Goal: Task Accomplishment & Management: Complete application form

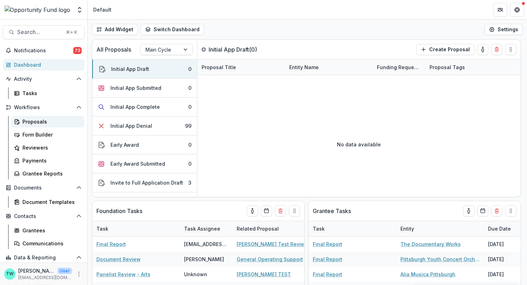
click at [33, 121] on div "Proposals" at bounding box center [50, 121] width 56 height 7
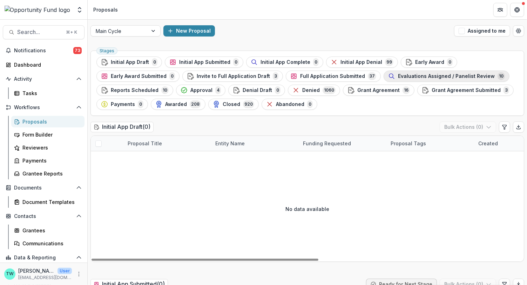
click at [418, 74] on span "Evaluations Assigned / Panelist Review" at bounding box center [446, 76] width 97 height 6
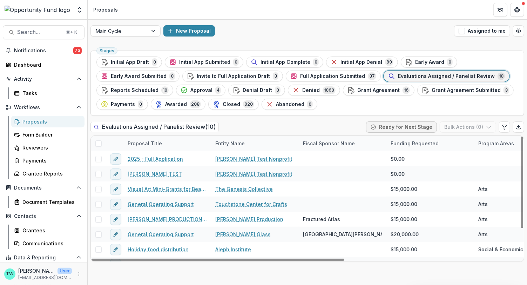
click at [100, 143] on span at bounding box center [98, 143] width 6 height 6
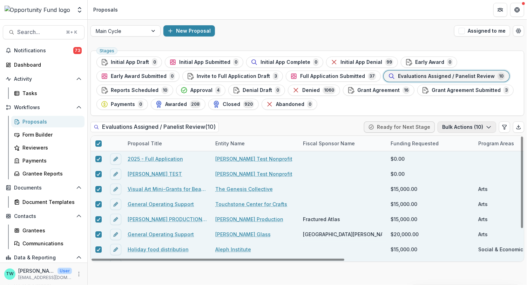
click at [487, 126] on icon "button" at bounding box center [489, 127] width 6 height 6
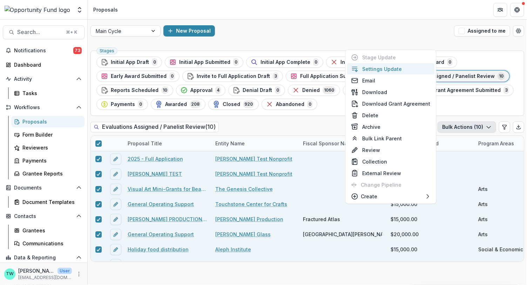
click at [396, 67] on button "Settings Update" at bounding box center [391, 69] width 88 height 12
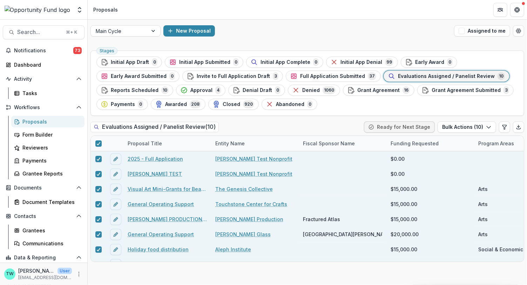
type input "**"
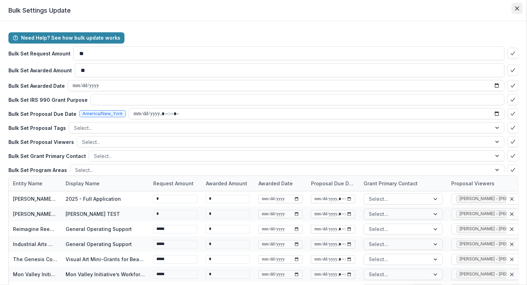
click at [518, 6] on button "Close" at bounding box center [517, 8] width 11 height 11
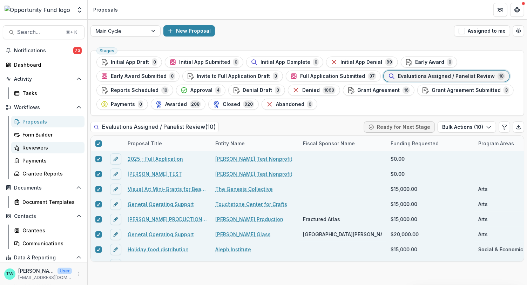
click at [29, 148] on div "Reviewers" at bounding box center [50, 147] width 56 height 7
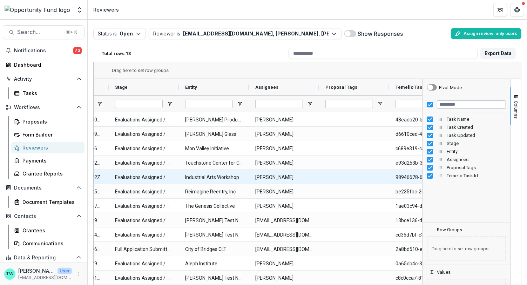
scroll to position [0, 234]
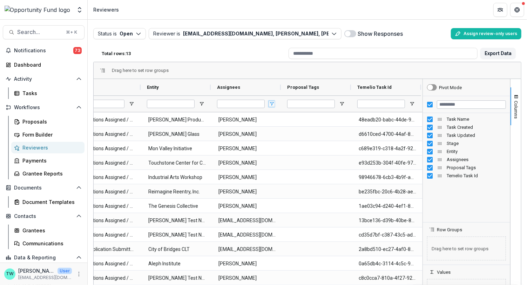
click at [270, 104] on span "Open Filter Menu" at bounding box center [272, 104] width 6 height 6
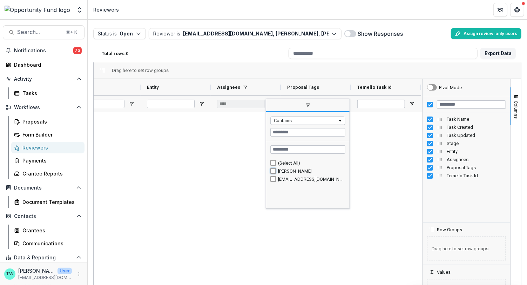
type input "**********"
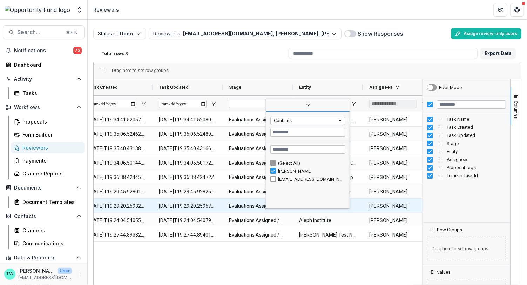
scroll to position [0, 0]
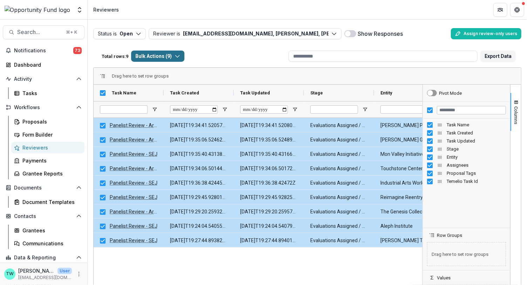
click at [182, 59] on button "Bulk Actions ( 9 )" at bounding box center [157, 55] width 53 height 11
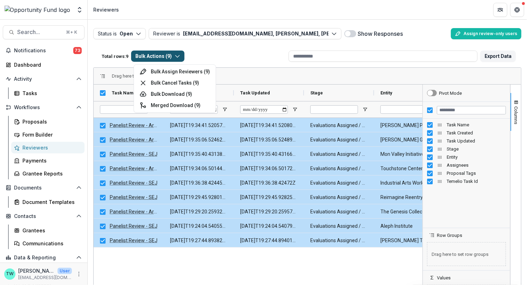
click at [252, 60] on div "Total rows: 9 Bulk Actions ( 9 ) Bulk Assign Reviewers ( 9 ) Bulk Cancel Tasks …" at bounding box center [192, 56] width 187 height 17
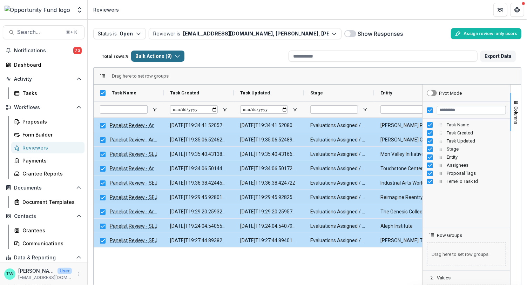
click at [180, 56] on icon "button" at bounding box center [178, 56] width 6 height 6
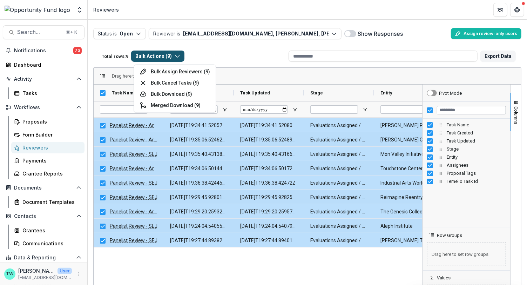
click at [180, 56] on icon "button" at bounding box center [178, 56] width 6 height 6
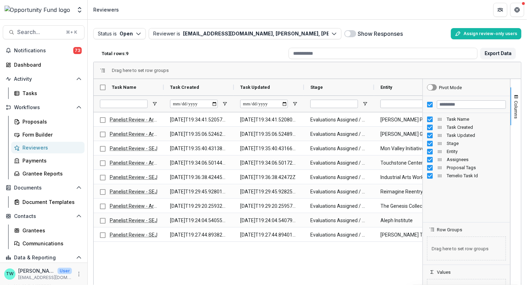
click at [217, 56] on div "Total rows: 9" at bounding box center [192, 53] width 187 height 11
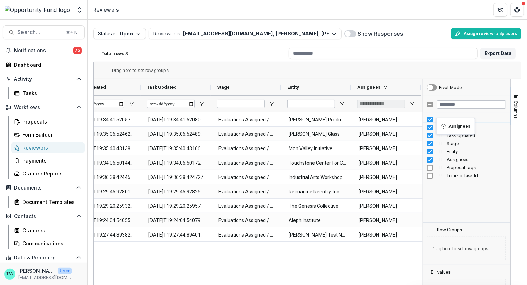
drag, startPoint x: 439, startPoint y: 160, endPoint x: 440, endPoint y: 122, distance: 37.9
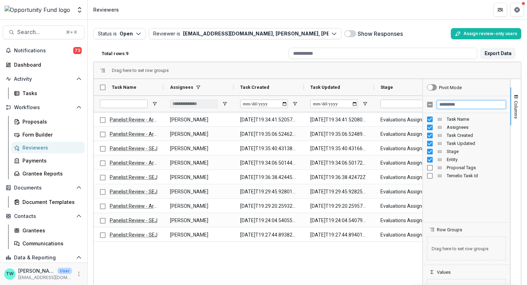
click at [463, 103] on input "Filter Columns Input" at bounding box center [471, 104] width 69 height 8
click at [334, 254] on div "Panelist Review - Arts Ti Wilhelm 2025-08-31T19:34:41.520571Z 2025-08-31T19:34:…" at bounding box center [258, 208] width 329 height 193
click at [225, 104] on span "Open Filter Menu" at bounding box center [225, 104] width 6 height 6
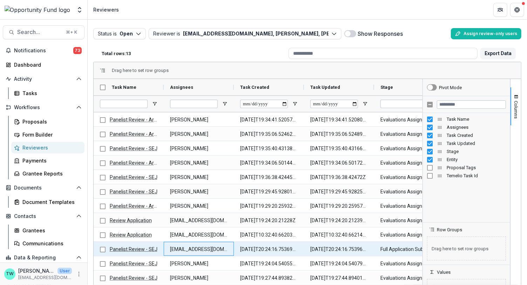
click at [198, 245] on Assignees-323 "lucyjfey@gmail.com" at bounding box center [199, 249] width 58 height 14
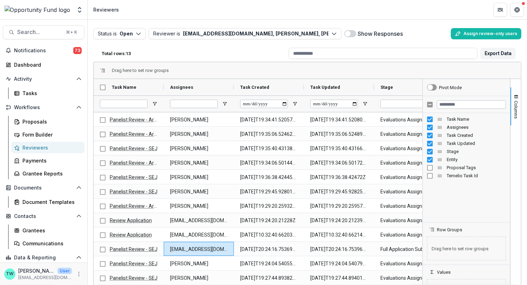
click at [222, 52] on div "Total rows: 13" at bounding box center [192, 53] width 187 height 11
click at [35, 120] on div "Proposals" at bounding box center [50, 121] width 56 height 7
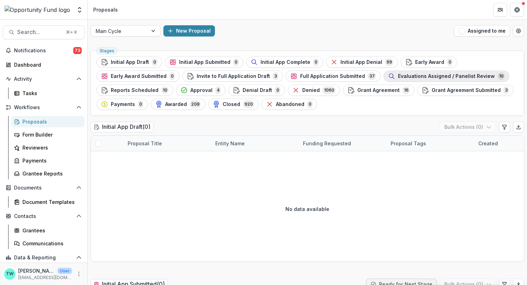
click at [405, 79] on div "Evaluations Assigned / Panelist Review 10" at bounding box center [446, 76] width 117 height 8
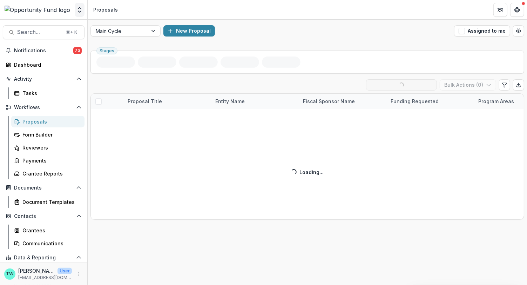
click at [78, 10] on icon "Open entity switcher" at bounding box center [79, 9] width 7 height 7
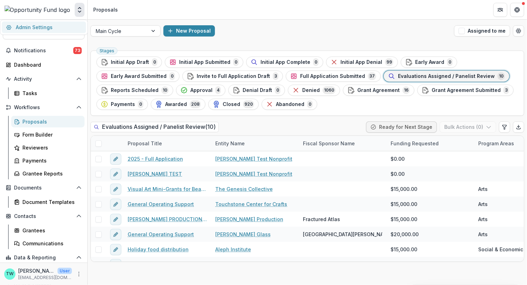
click at [45, 29] on link "Admin Settings" at bounding box center [44, 27] width 84 height 12
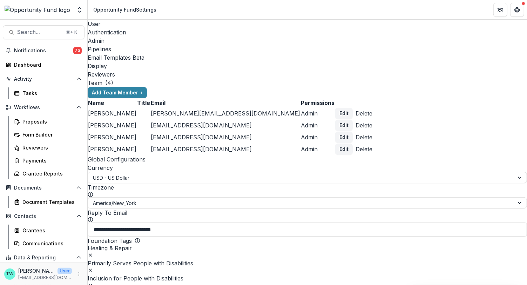
click at [314, 70] on div "Reviewers" at bounding box center [307, 74] width 439 height 8
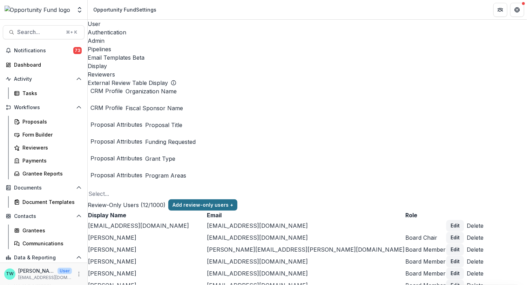
click at [237, 199] on button "Add review-only users +" at bounding box center [202, 204] width 69 height 11
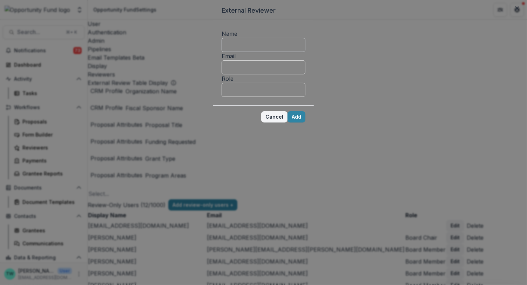
click at [257, 52] on input "Name" at bounding box center [264, 45] width 84 height 14
type input "********"
click at [248, 74] on input "Email" at bounding box center [264, 67] width 84 height 14
type input "**********"
click at [237, 97] on input "Role" at bounding box center [264, 90] width 84 height 14
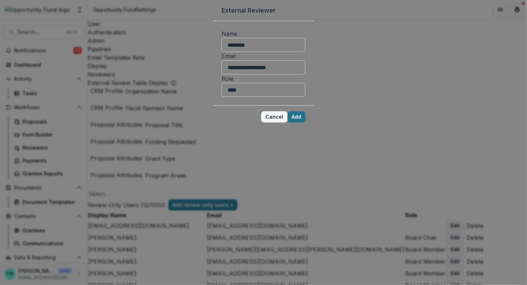
type input "****"
click at [305, 122] on button "Add" at bounding box center [297, 116] width 18 height 11
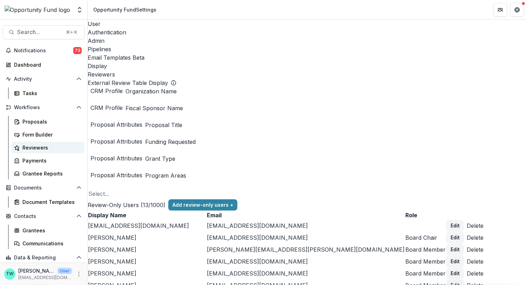
click at [32, 149] on div "Reviewers" at bounding box center [50, 147] width 56 height 7
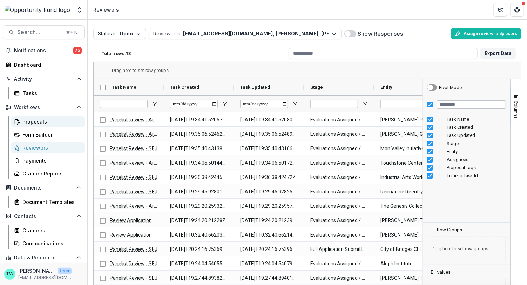
click at [31, 124] on div "Proposals" at bounding box center [50, 121] width 56 height 7
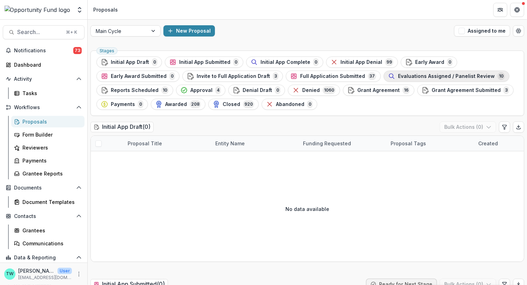
click at [460, 75] on span "Evaluations Assigned / Panelist Review" at bounding box center [446, 76] width 97 height 6
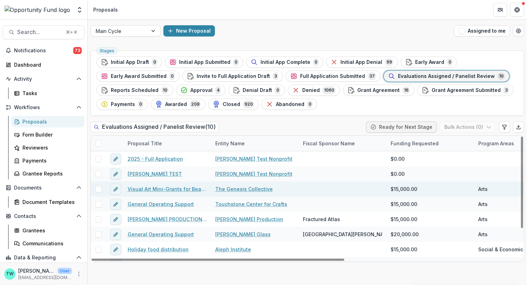
click at [99, 187] on span at bounding box center [98, 189] width 6 height 6
click at [486, 126] on icon "button" at bounding box center [489, 127] width 6 height 6
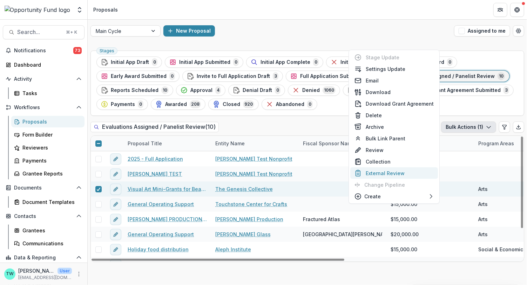
click at [392, 171] on button "External Review" at bounding box center [394, 173] width 88 height 12
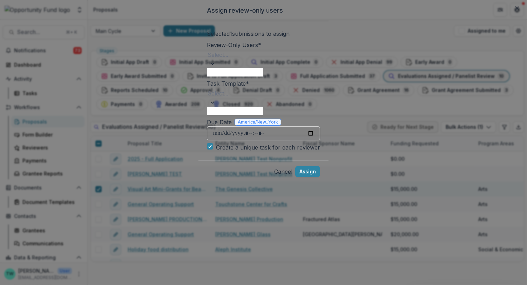
click at [208, 60] on div at bounding box center [264, 55] width 112 height 10
click at [259, 21] on header "Assign review-only users" at bounding box center [263, 10] width 130 height 21
click at [292, 176] on button "Cancel" at bounding box center [283, 171] width 18 height 8
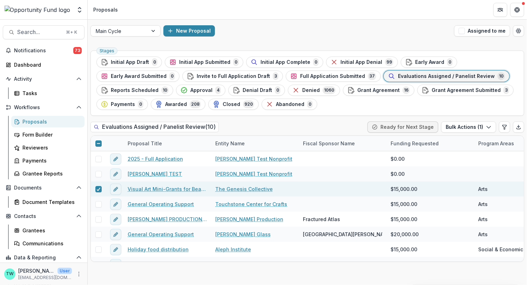
click at [53, 10] on img at bounding box center [38, 10] width 66 height 8
click at [81, 9] on icon "Open entity switcher" at bounding box center [79, 9] width 7 height 7
click at [66, 24] on link "Admin Settings" at bounding box center [44, 27] width 84 height 12
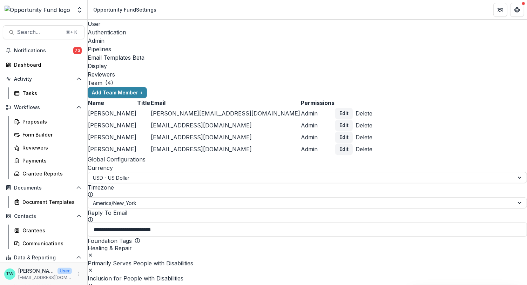
click at [312, 70] on div "Reviewers" at bounding box center [307, 74] width 439 height 8
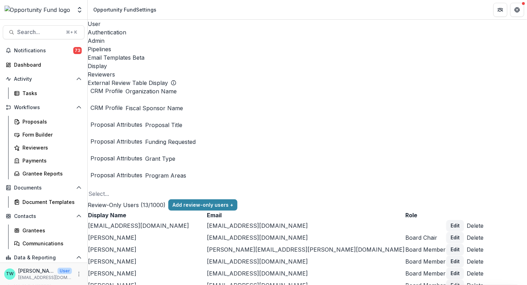
scroll to position [231, 0]
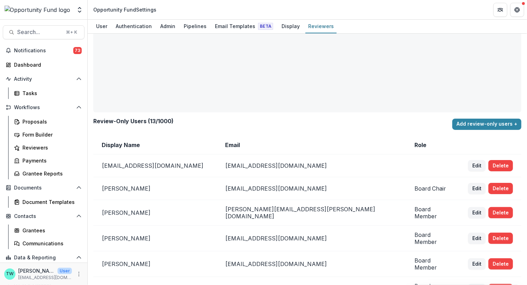
scroll to position [231, 0]
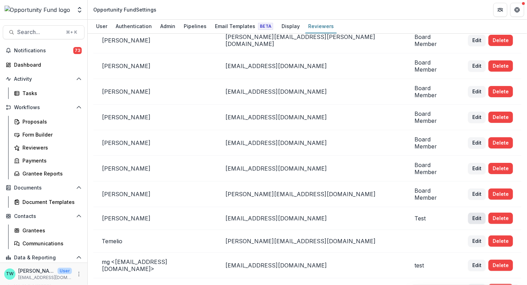
click at [468, 213] on button "Edit" at bounding box center [477, 218] width 18 height 11
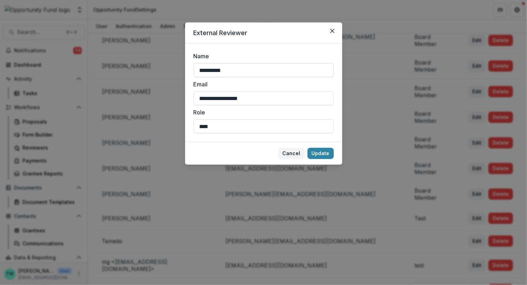
click at [254, 70] on input "**********" at bounding box center [264, 70] width 140 height 14
type input "**********"
click at [322, 155] on button "Update" at bounding box center [321, 153] width 26 height 11
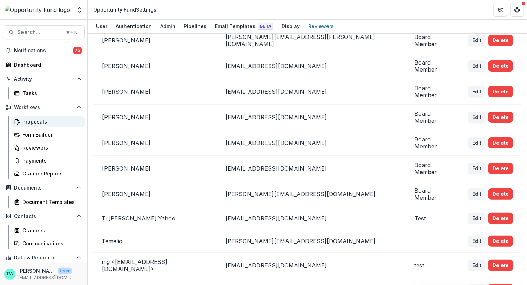
click at [32, 119] on div "Proposals" at bounding box center [50, 121] width 56 height 7
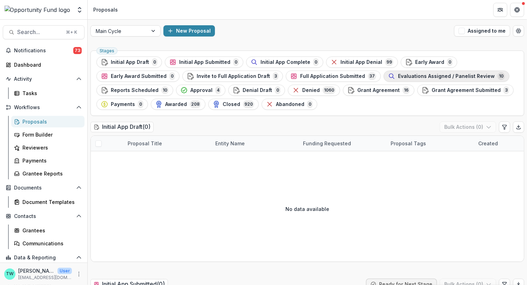
click at [410, 78] on span "Evaluations Assigned / Panelist Review" at bounding box center [446, 76] width 97 height 6
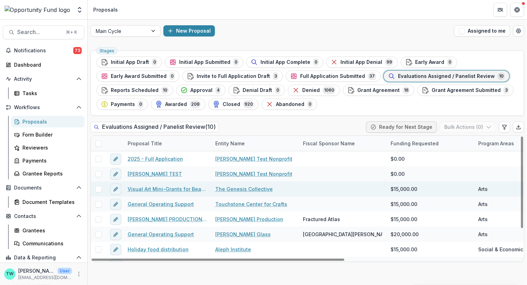
click at [100, 188] on span at bounding box center [98, 189] width 6 height 6
click at [468, 126] on button "Bulk Actions ( 1 )" at bounding box center [468, 126] width 55 height 11
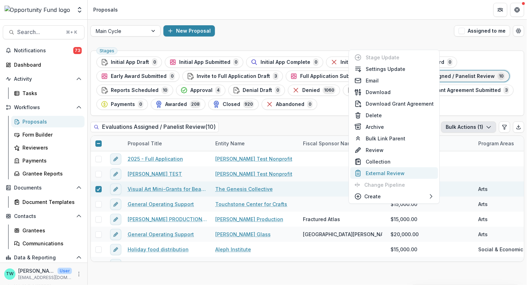
click at [393, 173] on button "External Review" at bounding box center [394, 173] width 88 height 12
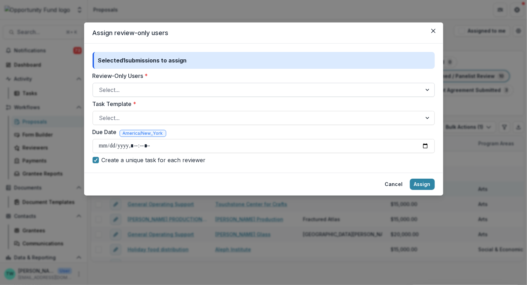
click at [168, 86] on div at bounding box center [257, 90] width 316 height 10
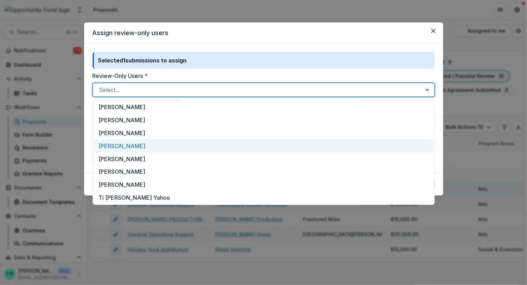
scroll to position [66, 0]
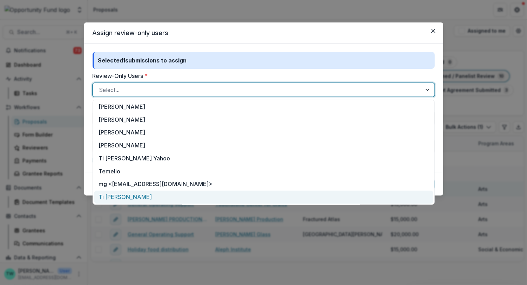
click at [143, 198] on div "Ti Wilhelm Gmail" at bounding box center [263, 196] width 339 height 13
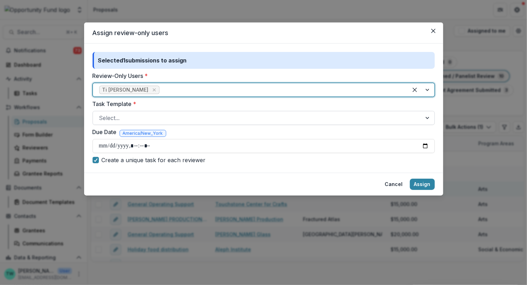
click at [222, 116] on div at bounding box center [257, 118] width 316 height 10
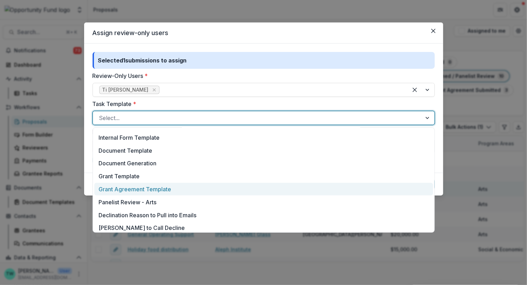
scroll to position [180, 0]
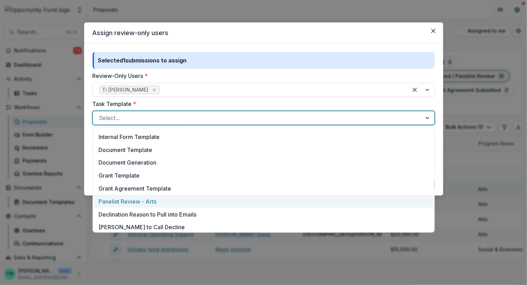
click at [199, 201] on div "Panelist Review - Arts" at bounding box center [263, 201] width 339 height 13
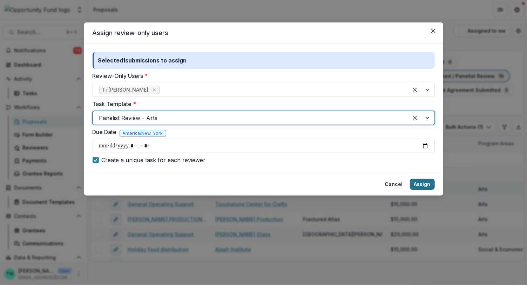
click at [422, 185] on button "Assign" at bounding box center [422, 183] width 25 height 11
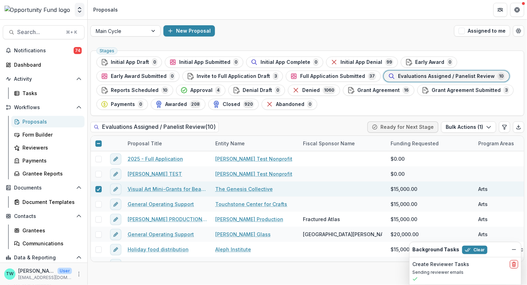
click at [78, 12] on icon "Open entity switcher" at bounding box center [79, 9] width 7 height 7
click at [62, 27] on link "Admin Settings" at bounding box center [44, 27] width 84 height 12
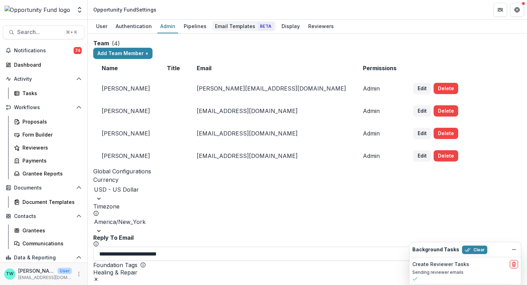
click at [232, 28] on div "Email Templates Beta" at bounding box center [244, 26] width 64 height 10
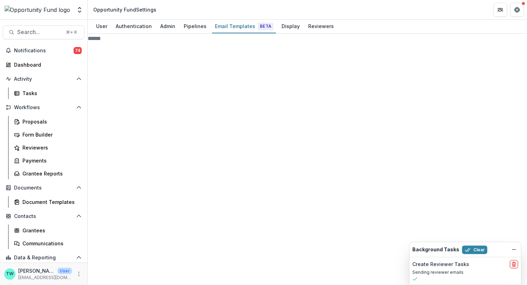
click at [151, 259] on line at bounding box center [151, 280] width 0 height 42
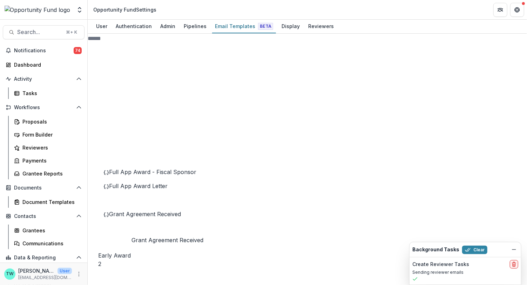
click at [131, 217] on span "Grant Agreement Received" at bounding box center [145, 213] width 72 height 7
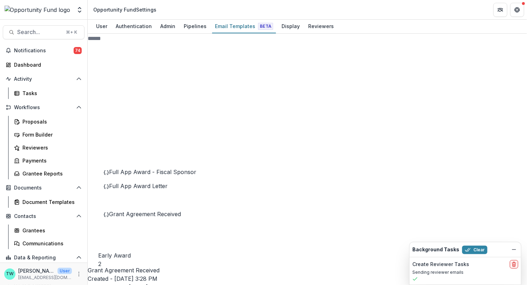
click at [476, 248] on button "Clear" at bounding box center [474, 249] width 25 height 8
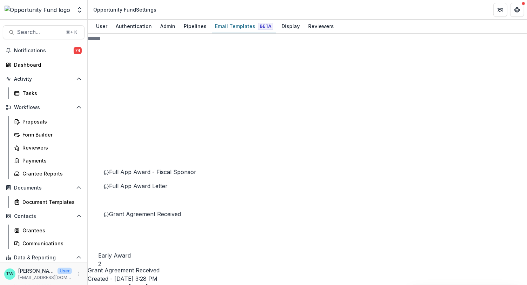
click at [35, 50] on span "Notifications" at bounding box center [44, 51] width 60 height 6
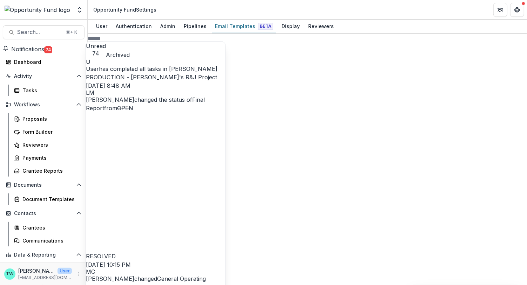
click at [116, 65] on link "JULIA PRODUCTION - Shakespeare's R&J Project" at bounding box center [152, 72] width 132 height 15
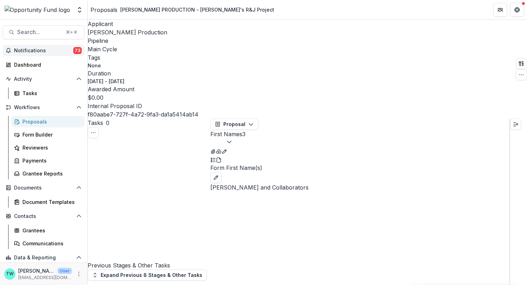
click at [40, 48] on span "Notifications" at bounding box center [43, 51] width 59 height 6
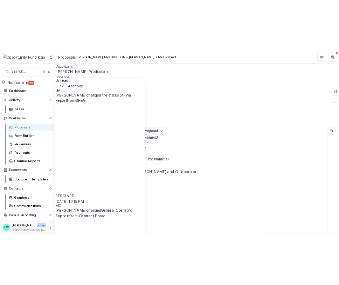
scroll to position [634, 0]
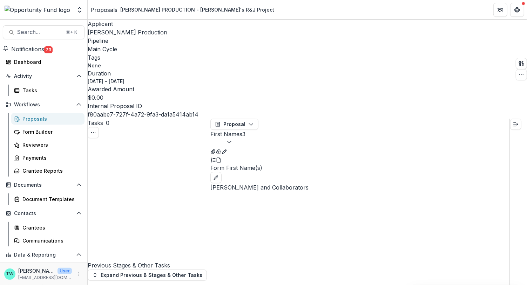
click at [35, 122] on div "Proposals" at bounding box center [50, 118] width 56 height 7
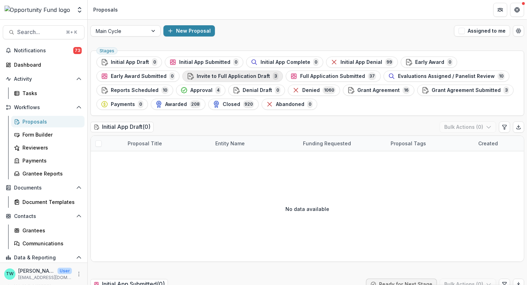
click at [232, 75] on span "Invite to Full Application Draft" at bounding box center [233, 76] width 73 height 6
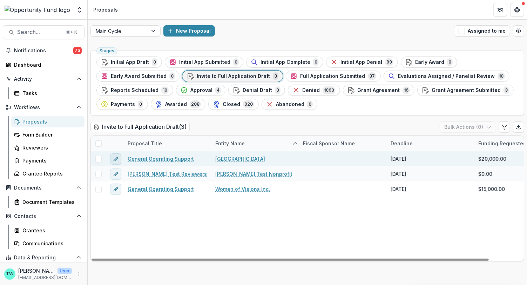
click at [115, 157] on icon "edit" at bounding box center [115, 158] width 3 height 3
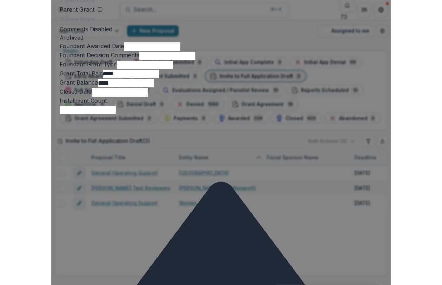
scroll to position [528, 0]
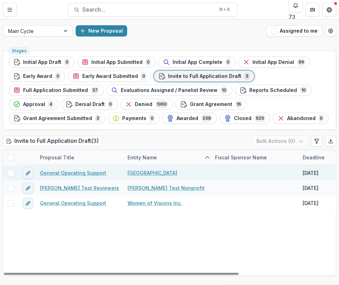
click at [62, 173] on link "General Operating Support" at bounding box center [73, 172] width 66 height 7
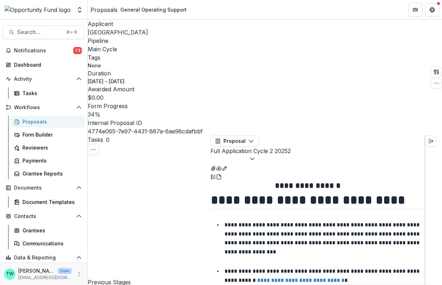
scroll to position [14, 0]
click at [227, 163] on button "Edit as form" at bounding box center [225, 167] width 6 height 8
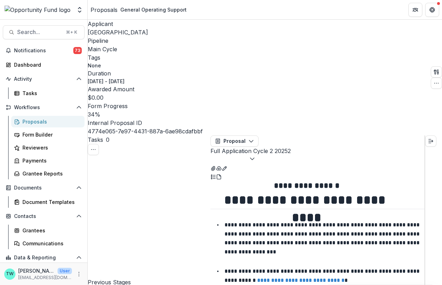
scroll to position [266, 0]
drag, startPoint x: 407, startPoint y: 153, endPoint x: 410, endPoint y: 159, distance: 6.1
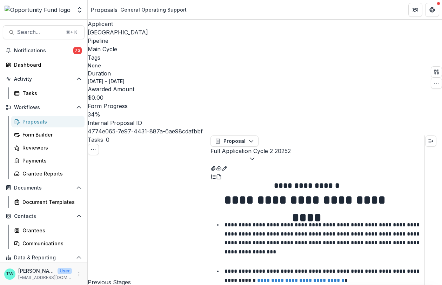
drag, startPoint x: 411, startPoint y: 153, endPoint x: 408, endPoint y: 190, distance: 36.9
drag, startPoint x: 331, startPoint y: 180, endPoint x: 224, endPoint y: 133, distance: 116.6
paste textarea
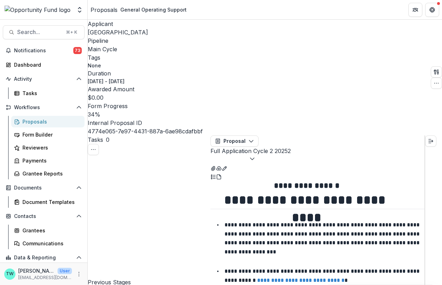
scroll to position [381, 0]
type textarea "**********"
drag, startPoint x: 224, startPoint y: 139, endPoint x: 400, endPoint y: 114, distance: 177.1
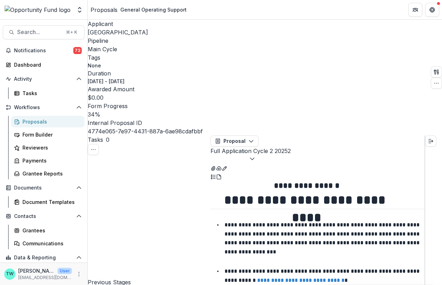
drag, startPoint x: 310, startPoint y: 244, endPoint x: 227, endPoint y: 179, distance: 105.6
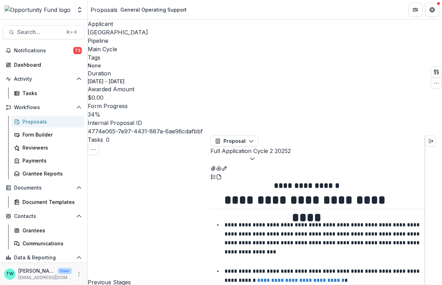
drag, startPoint x: 223, startPoint y: 174, endPoint x: 315, endPoint y: 247, distance: 116.9
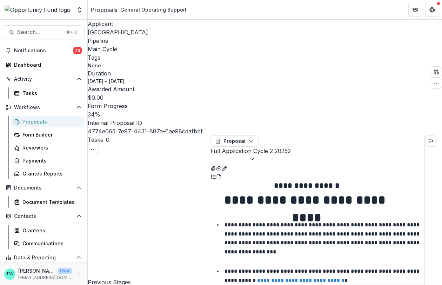
scroll to position [1079, 0]
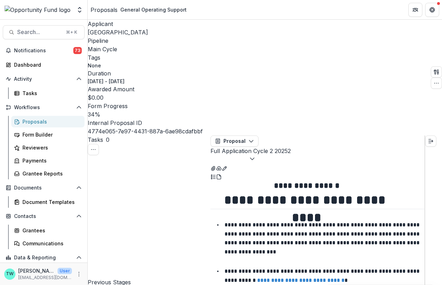
scroll to position [1283, 0]
paste textarea "**********"
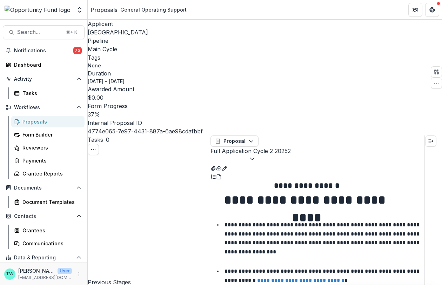
scroll to position [1538, 0]
type textarea "**********"
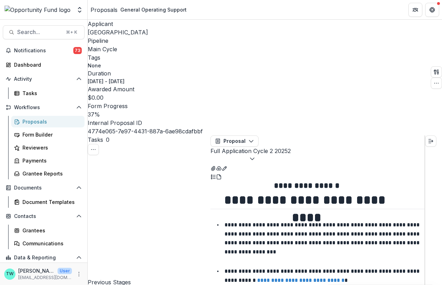
drag, startPoint x: 281, startPoint y: 140, endPoint x: 265, endPoint y: 141, distance: 15.4
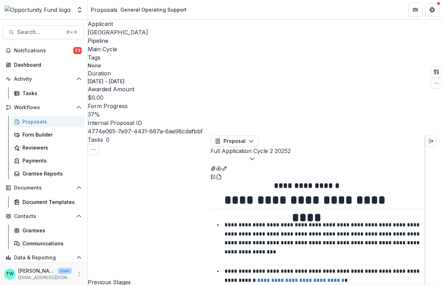
drag, startPoint x: 258, startPoint y: 124, endPoint x: 241, endPoint y: 124, distance: 16.8
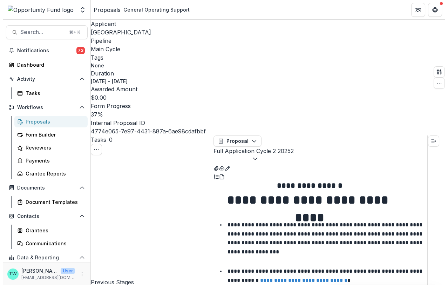
scroll to position [2001, 0]
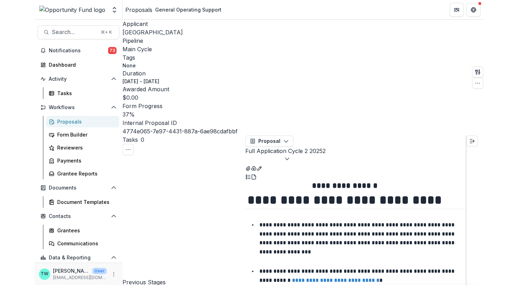
scroll to position [1914, 0]
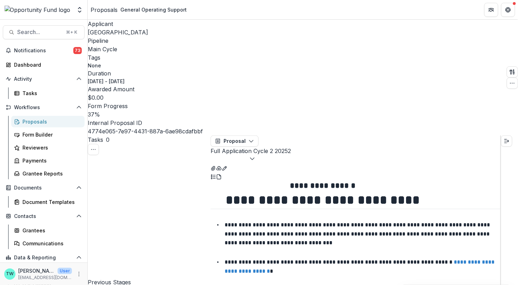
paste input "********"
type input "********"
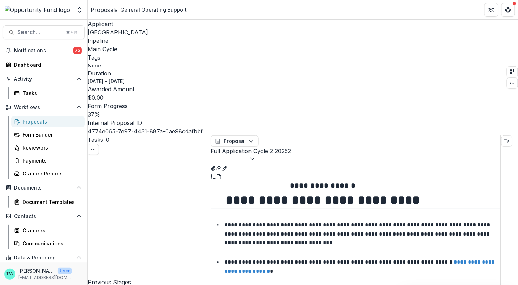
drag, startPoint x: 274, startPoint y: 195, endPoint x: 215, endPoint y: 196, distance: 58.9
paste input "********"
type input "**********"
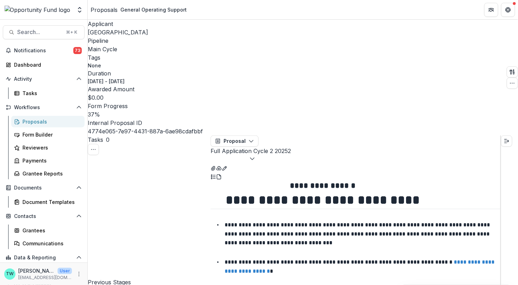
paste div
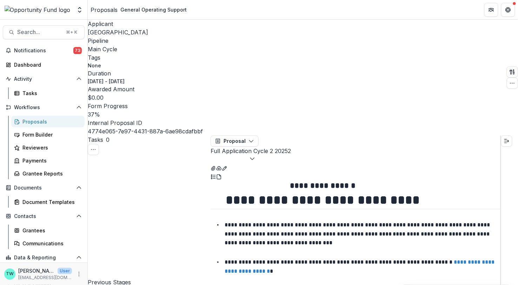
scroll to position [3347, 0]
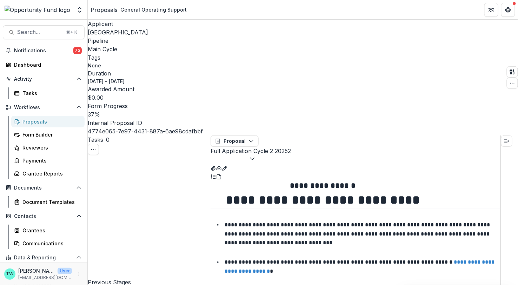
paste textarea "**********"
type textarea "**********"
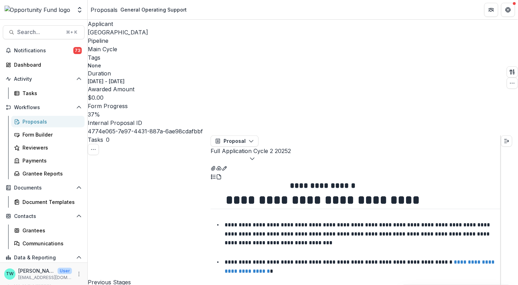
scroll to position [4193, 0]
paste textarea "**********"
type textarea "**********"
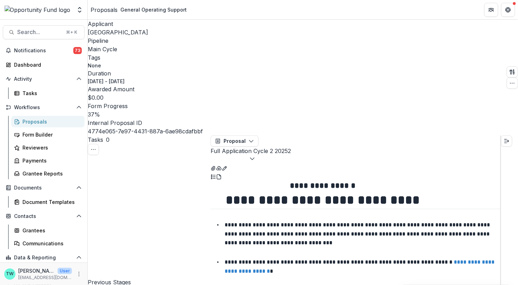
scroll to position [4590, 0]
drag, startPoint x: 410, startPoint y: 126, endPoint x: 223, endPoint y: 98, distance: 188.6
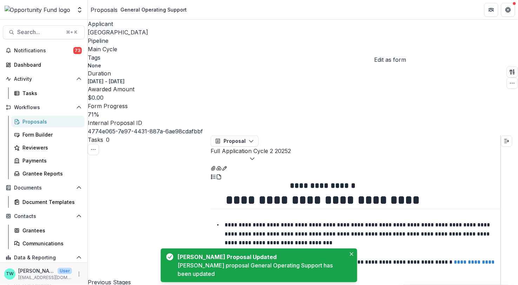
click at [227, 163] on button "Edit as form" at bounding box center [225, 167] width 6 height 8
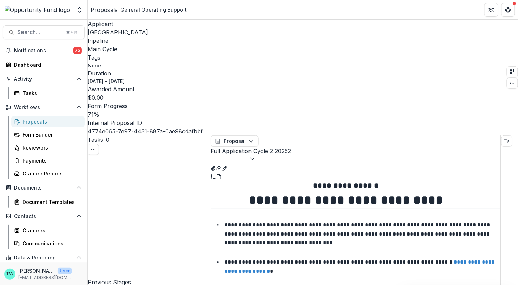
scroll to position [1468, 0]
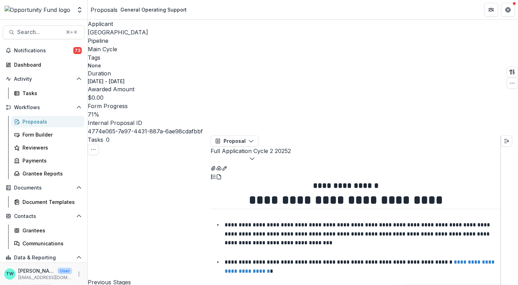
drag, startPoint x: 303, startPoint y: 197, endPoint x: 240, endPoint y: 197, distance: 63.5
drag, startPoint x: 317, startPoint y: 196, endPoint x: 239, endPoint y: 197, distance: 78.2
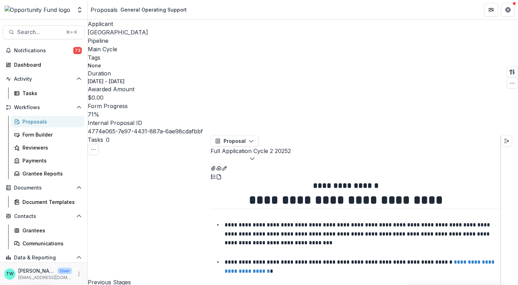
drag, startPoint x: 318, startPoint y: 128, endPoint x: 243, endPoint y: 128, distance: 75.0
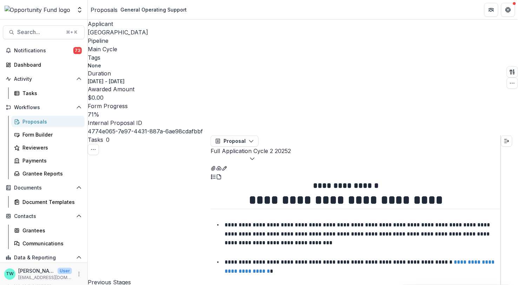
drag, startPoint x: 319, startPoint y: 129, endPoint x: 243, endPoint y: 129, distance: 76.4
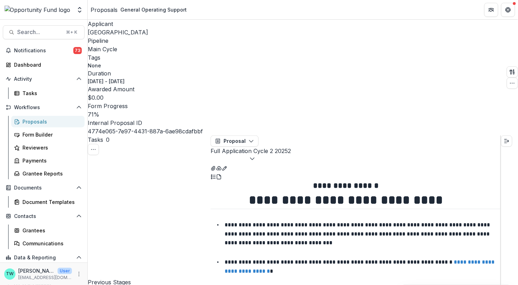
scroll to position [2381, 0]
drag, startPoint x: 245, startPoint y: 158, endPoint x: 343, endPoint y: 157, distance: 97.5
drag, startPoint x: 343, startPoint y: 189, endPoint x: 343, endPoint y: 181, distance: 8.4
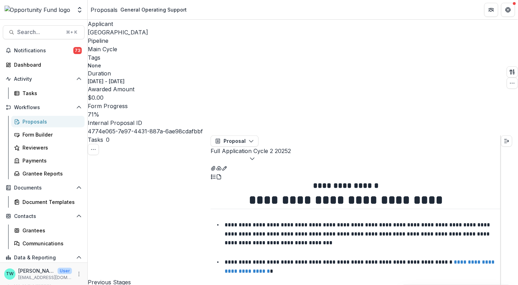
drag, startPoint x: 323, startPoint y: 218, endPoint x: 328, endPoint y: 211, distance: 9.0
drag, startPoint x: 315, startPoint y: 244, endPoint x: 318, endPoint y: 233, distance: 11.0
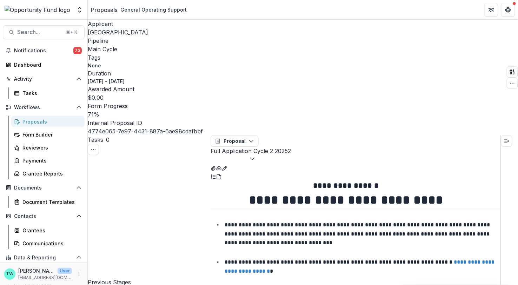
scroll to position [2437, 0]
drag, startPoint x: 323, startPoint y: 216, endPoint x: 323, endPoint y: 212, distance: 4.6
drag, startPoint x: 314, startPoint y: 249, endPoint x: 353, endPoint y: 242, distance: 39.6
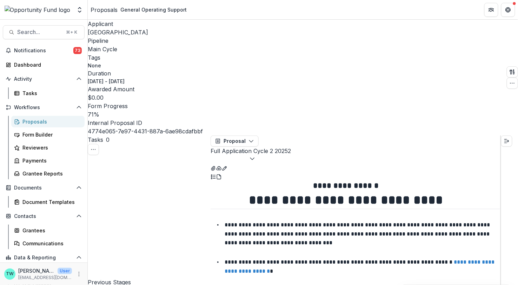
scroll to position [2497, 0]
drag, startPoint x: 314, startPoint y: 218, endPoint x: 314, endPoint y: 212, distance: 6.0
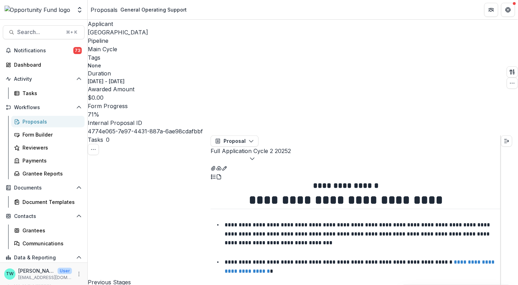
drag, startPoint x: 317, startPoint y: 144, endPoint x: 238, endPoint y: 143, distance: 78.9
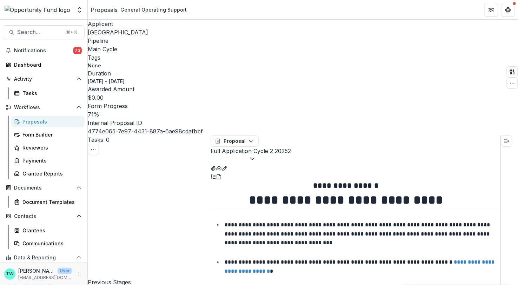
drag, startPoint x: 246, startPoint y: 156, endPoint x: 319, endPoint y: 164, distance: 73.7
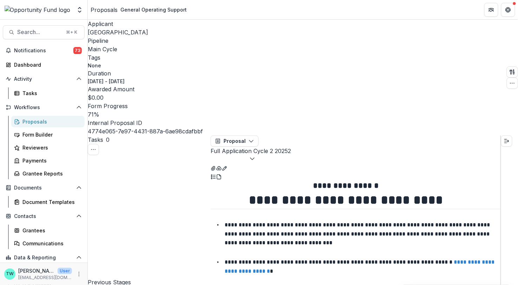
drag, startPoint x: 383, startPoint y: 172, endPoint x: 384, endPoint y: 176, distance: 3.9
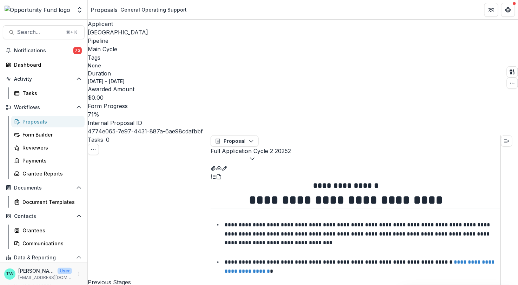
drag, startPoint x: 440, startPoint y: 167, endPoint x: 440, endPoint y: 173, distance: 5.3
drag, startPoint x: 439, startPoint y: 167, endPoint x: 442, endPoint y: 175, distance: 8.1
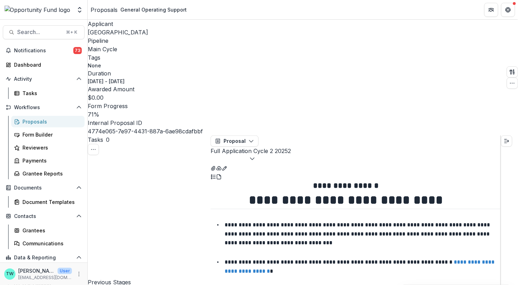
drag, startPoint x: 434, startPoint y: 193, endPoint x: 436, endPoint y: 196, distance: 4.0
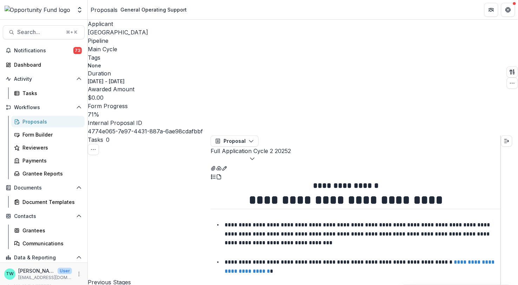
drag, startPoint x: 434, startPoint y: 216, endPoint x: 434, endPoint y: 222, distance: 6.3
drag, startPoint x: 404, startPoint y: 237, endPoint x: 405, endPoint y: 245, distance: 8.1
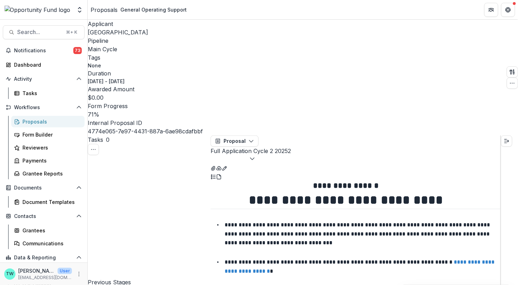
scroll to position [2650, 0]
drag, startPoint x: 356, startPoint y: 181, endPoint x: 356, endPoint y: 188, distance: 6.3
drag, startPoint x: 306, startPoint y: 205, endPoint x: 310, endPoint y: 214, distance: 9.4
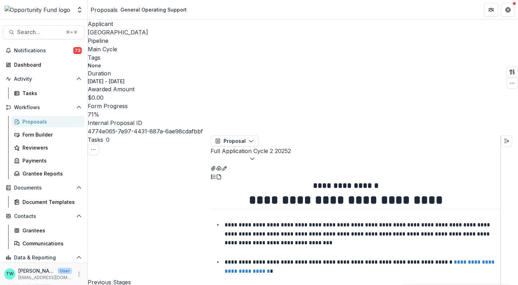
drag, startPoint x: 295, startPoint y: 209, endPoint x: 238, endPoint y: 229, distance: 60.3
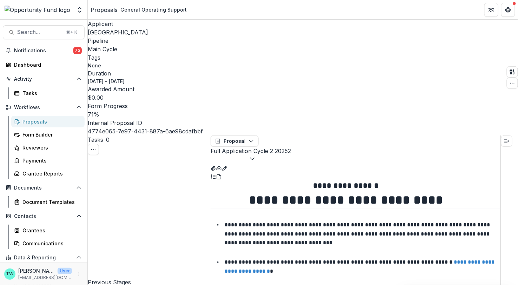
click at [216, 166] on icon "View Attached Files" at bounding box center [213, 169] width 6 height 6
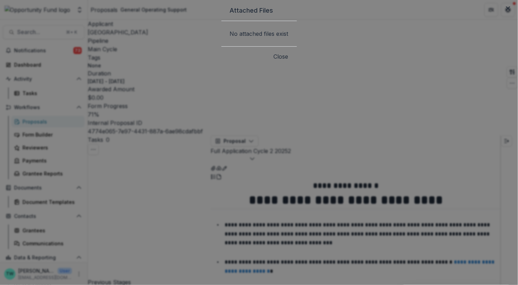
click at [288, 61] on button "Close" at bounding box center [281, 56] width 15 height 8
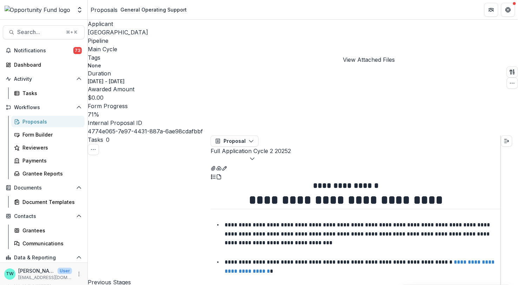
scroll to position [1420, 0]
click at [291, 147] on button "Full Application Cycle 2 2025 2" at bounding box center [250, 155] width 80 height 17
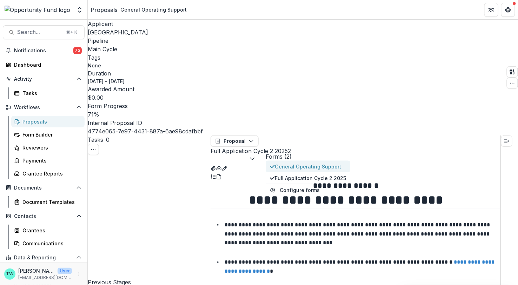
click at [325, 163] on span "General Operating Support" at bounding box center [310, 166] width 71 height 7
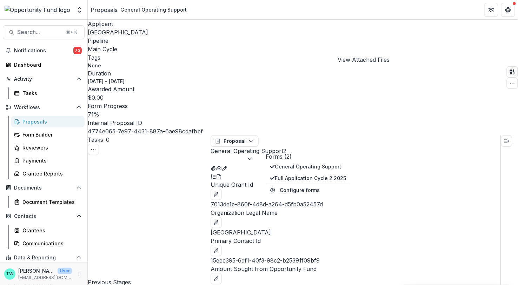
click at [215, 166] on icon "View Attached Files" at bounding box center [213, 168] width 4 height 4
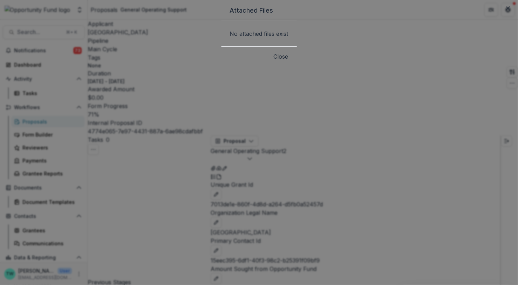
click at [288, 61] on button "Close" at bounding box center [281, 56] width 15 height 8
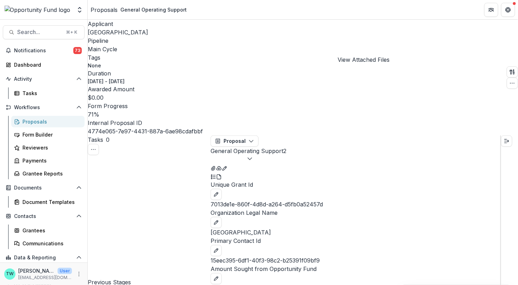
scroll to position [1642, 0]
click at [252, 156] on icon "button" at bounding box center [250, 159] width 6 height 6
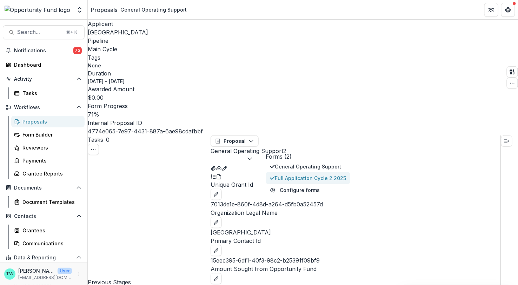
click at [303, 174] on span "Full Application Cycle 2 2025" at bounding box center [310, 177] width 71 height 7
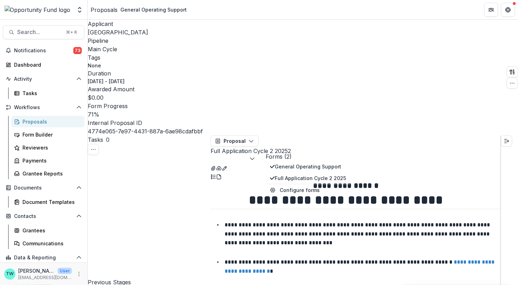
scroll to position [1876, 0]
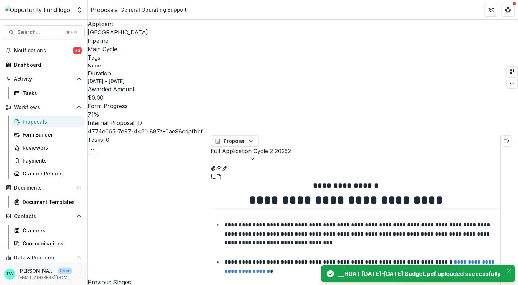
scroll to position [2051, 0]
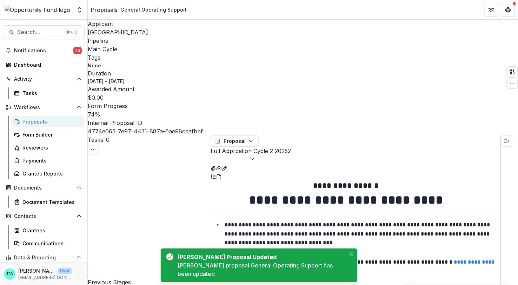
scroll to position [1029, 0]
click at [216, 166] on icon "View Attached Files" at bounding box center [213, 169] width 6 height 6
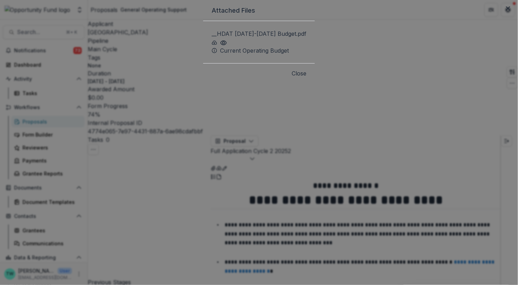
click at [220, 46] on button "Preview __HDAT 2025-2026 Budget.pdf" at bounding box center [223, 42] width 7 height 8
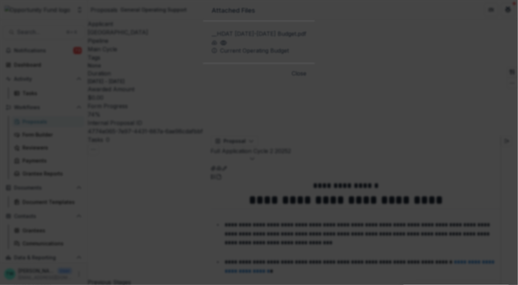
click at [502, 14] on button "Close" at bounding box center [507, 8] width 11 height 11
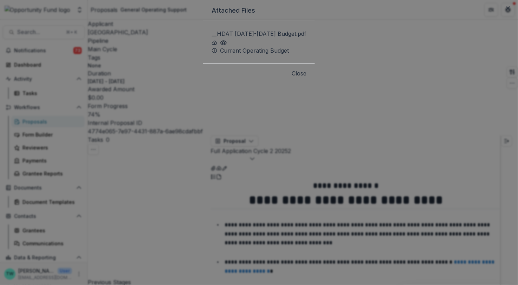
click at [306, 77] on button "Close" at bounding box center [298, 73] width 15 height 8
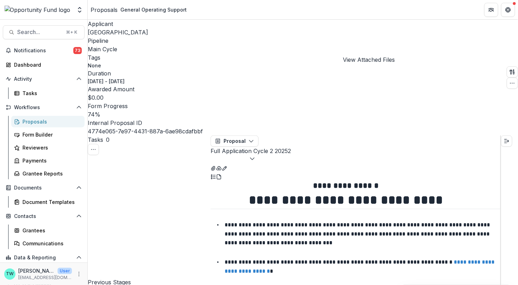
scroll to position [0, 0]
click at [226, 166] on icon "Edit as form" at bounding box center [224, 168] width 4 height 4
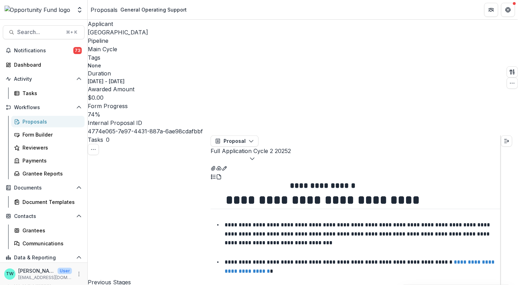
scroll to position [1637, 0]
drag, startPoint x: 418, startPoint y: 181, endPoint x: 368, endPoint y: 183, distance: 50.5
drag, startPoint x: 368, startPoint y: 181, endPoint x: 416, endPoint y: 182, distance: 48.4
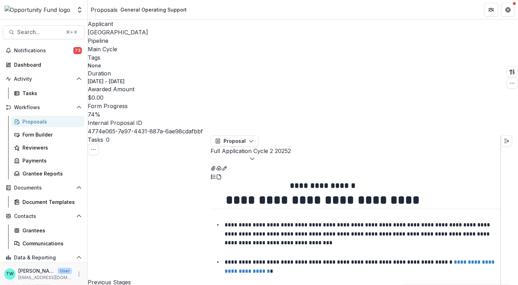
copy link "**********"
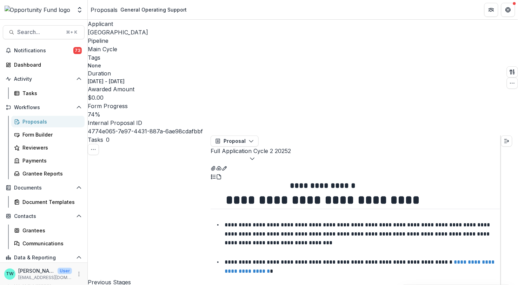
drag, startPoint x: 246, startPoint y: 199, endPoint x: 244, endPoint y: 190, distance: 9.1
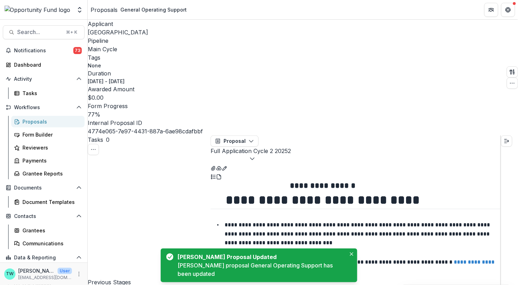
scroll to position [2414, 0]
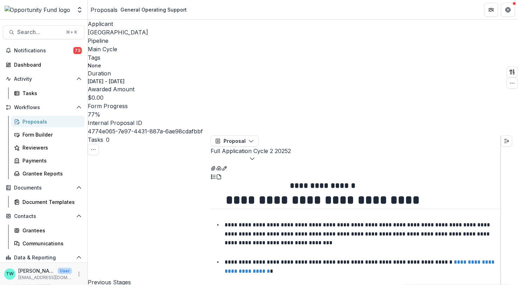
scroll to position [2760, 0]
type textarea "***"
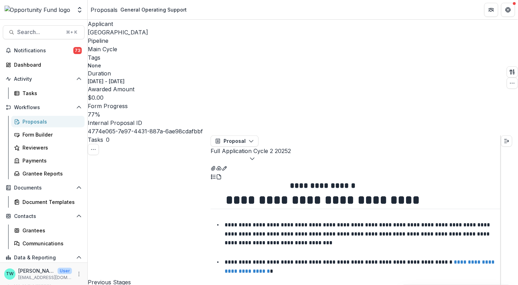
type textarea "*"
type textarea "****"
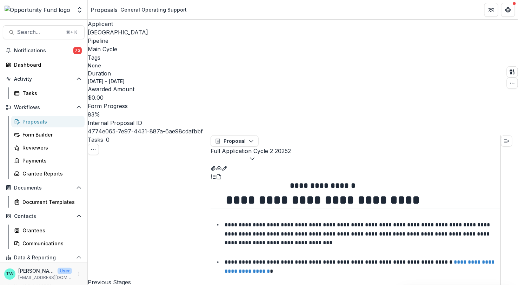
scroll to position [0, 0]
select select "**********"
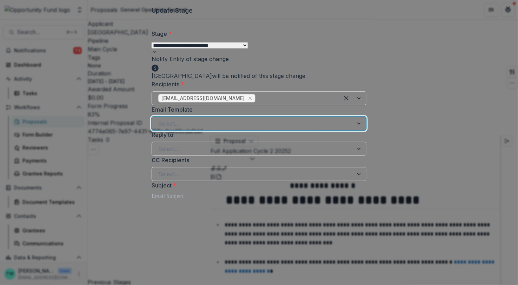
click at [285, 128] on div at bounding box center [252, 124] width 189 height 10
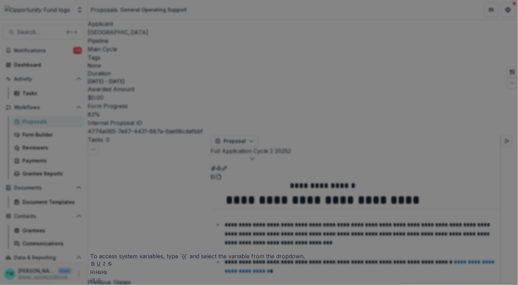
scroll to position [318, 0]
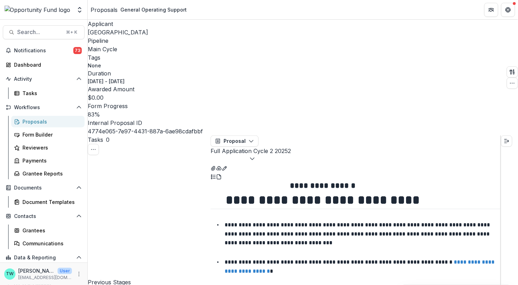
click at [34, 119] on div "Proposals" at bounding box center [50, 121] width 56 height 7
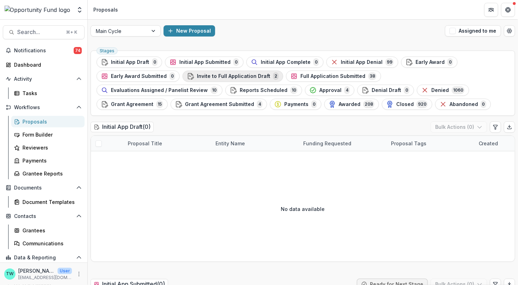
click at [240, 75] on span "Invite to Full Application Draft" at bounding box center [233, 76] width 73 height 6
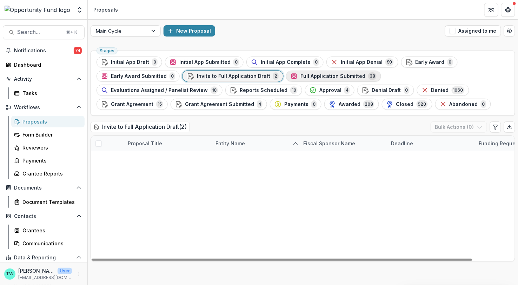
click at [315, 77] on span "Full Application Submitted" at bounding box center [332, 76] width 65 height 6
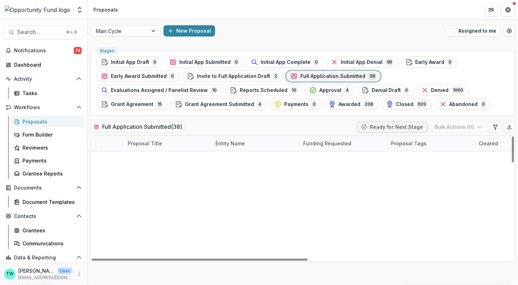
click at [171, 159] on link "General Operating Support" at bounding box center [161, 158] width 66 height 7
